Goal: Check status: Check status

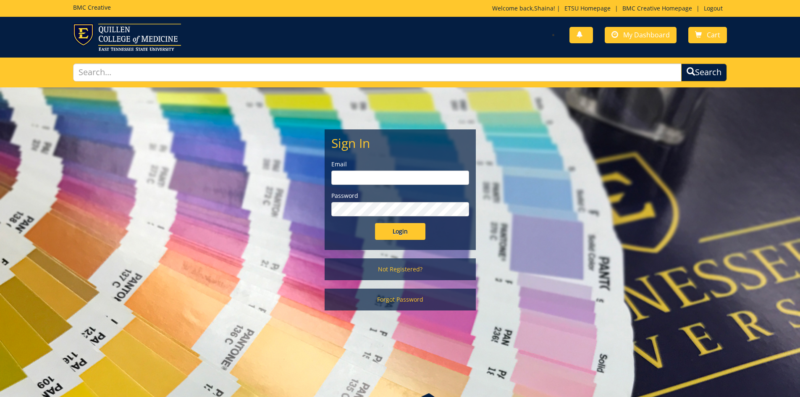
type input "[EMAIL_ADDRESS][DOMAIN_NAME]"
click at [387, 233] on input "Login" at bounding box center [400, 231] width 50 height 17
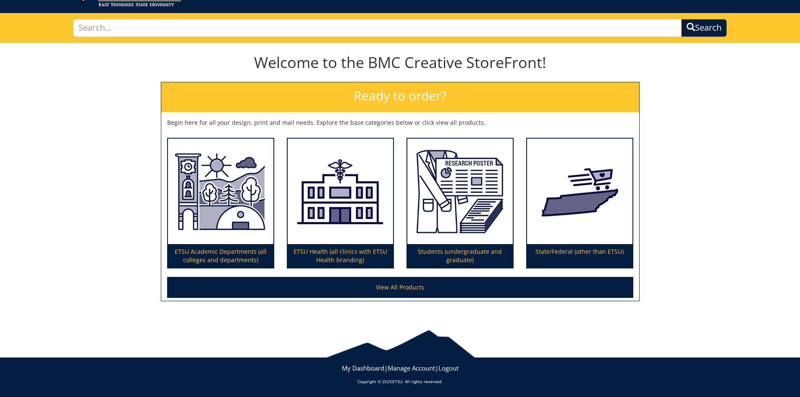
scroll to position [3, 0]
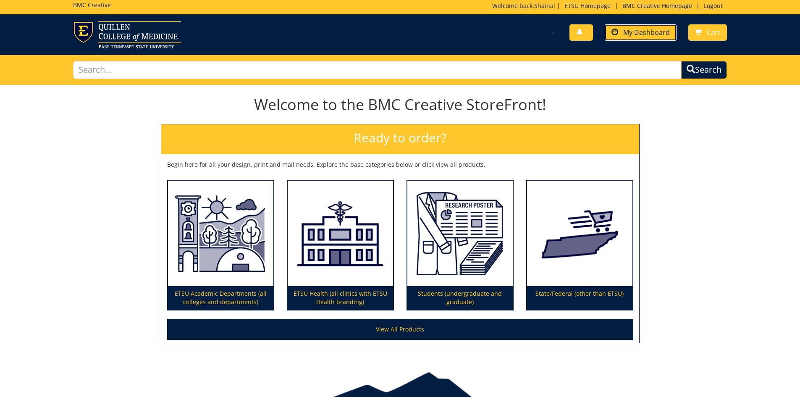
click at [644, 32] on span "My Dashboard" at bounding box center [646, 32] width 47 height 9
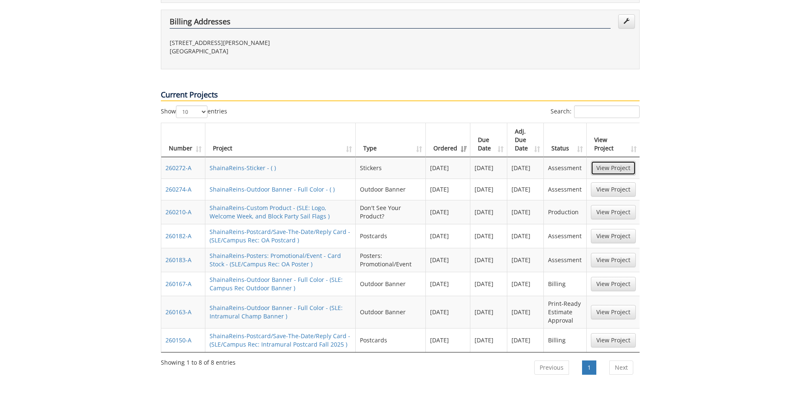
scroll to position [0, 1]
click at [619, 182] on link "View Project" at bounding box center [612, 189] width 45 height 14
click at [611, 277] on link "View Project" at bounding box center [612, 284] width 45 height 14
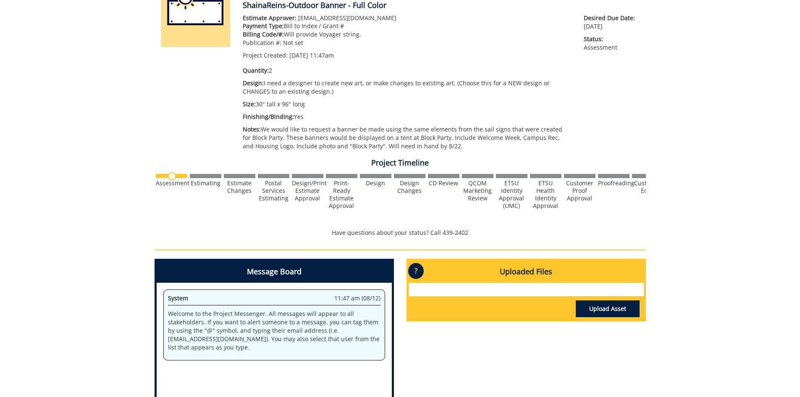
scroll to position [126, 0]
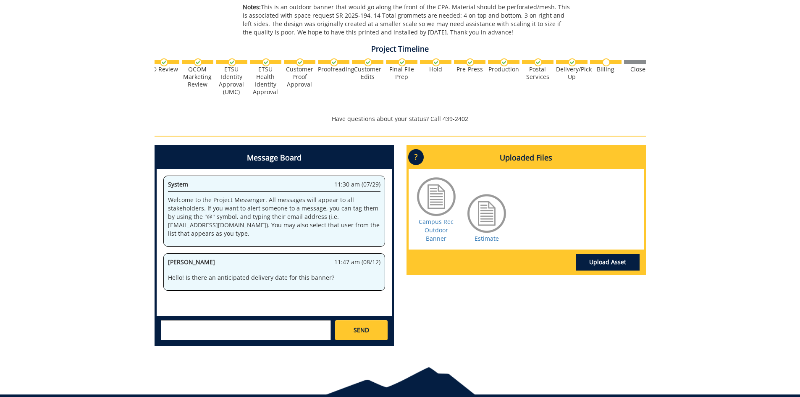
scroll to position [0, 330]
